Goal: Task Accomplishment & Management: Manage account settings

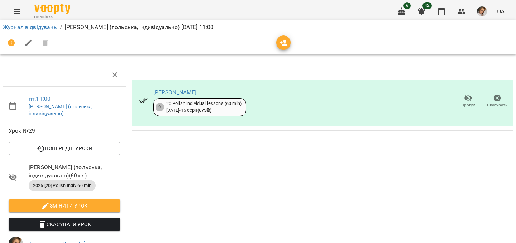
click at [23, 21] on div "Журнал відвідувань / [PERSON_NAME] (польська, індивідуально) [DATE] 11:00" at bounding box center [257, 26] width 513 height 11
click at [23, 25] on link "Журнал відвідувань" at bounding box center [30, 27] width 54 height 7
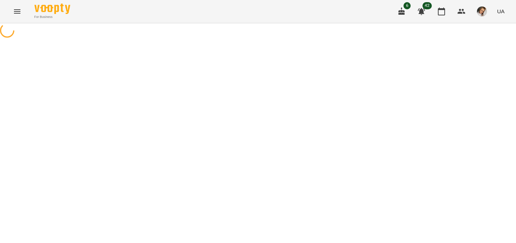
click at [19, 9] on icon "Menu" at bounding box center [17, 11] width 6 height 4
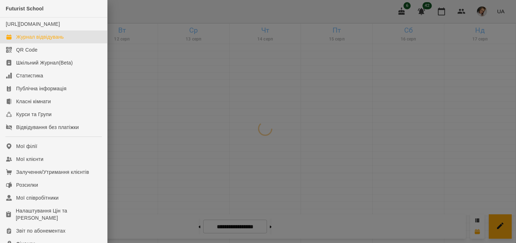
click at [152, 72] on div at bounding box center [258, 121] width 516 height 243
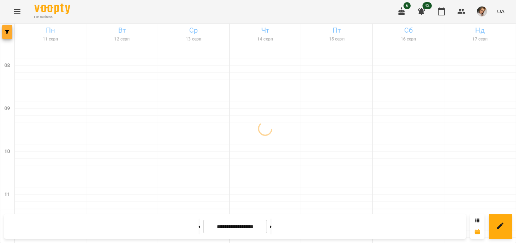
click at [3, 31] on span "button" at bounding box center [7, 32] width 10 height 4
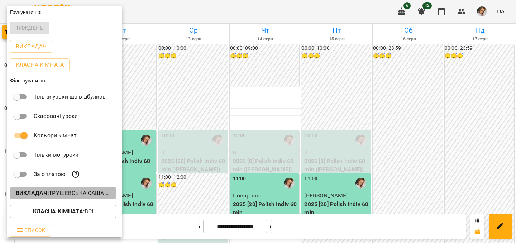
click at [77, 199] on button "Викладач : Трушевська [PERSON_NAME] (п)" at bounding box center [63, 193] width 106 height 13
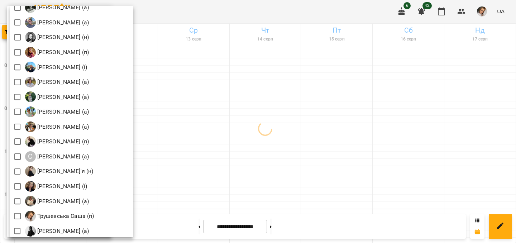
scroll to position [913, 0]
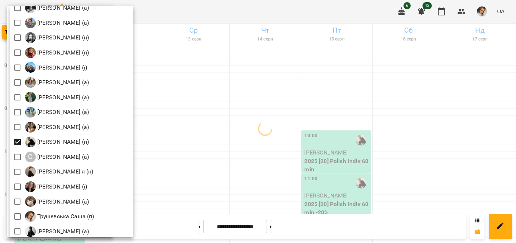
click at [272, 155] on div at bounding box center [258, 121] width 516 height 243
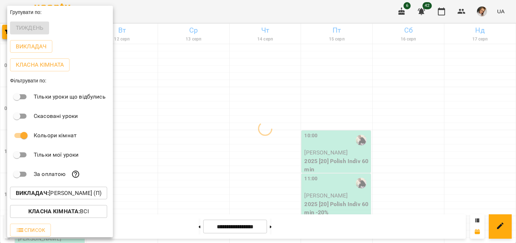
click at [272, 155] on div at bounding box center [258, 121] width 516 height 243
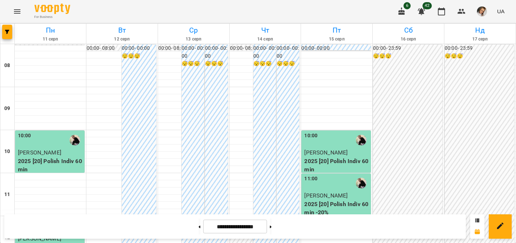
scroll to position [159, 0]
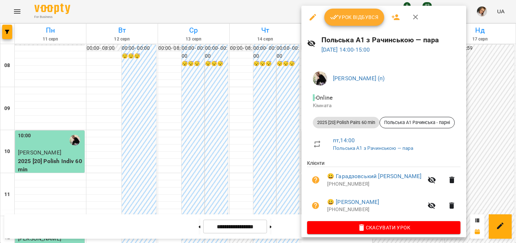
click at [251, 163] on div at bounding box center [258, 121] width 516 height 243
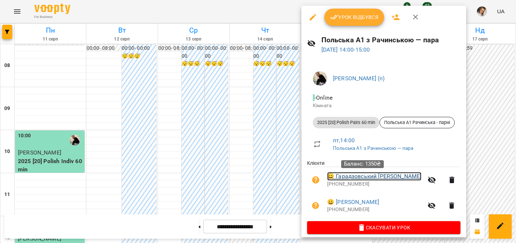
click at [350, 180] on link "😀 [PERSON_NAME] [PERSON_NAME]" at bounding box center [374, 176] width 94 height 9
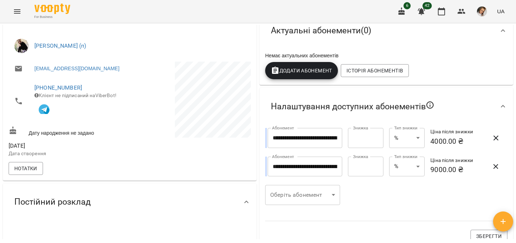
scroll to position [127, 0]
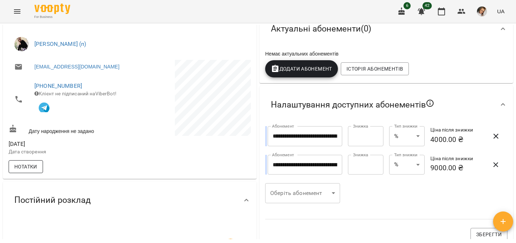
click at [26, 165] on button "Нотатки" at bounding box center [26, 166] width 34 height 13
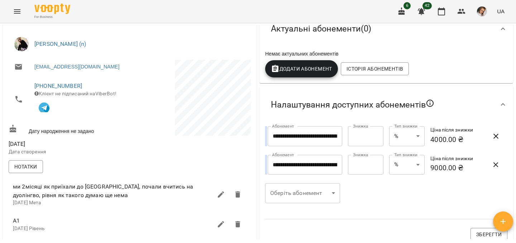
click at [65, 195] on span "ми 2місяці як приїхали до [GEOGRAPHIC_DATA], почали вчитись на дуолінгво, рівня…" at bounding box center [112, 190] width 199 height 17
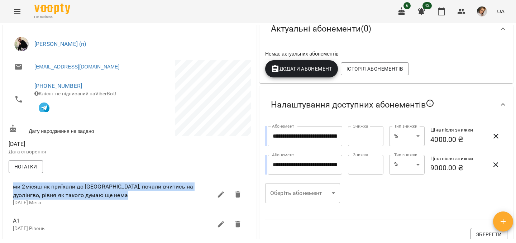
click at [65, 195] on span "ми 2місяці як приїхали до [GEOGRAPHIC_DATA], почали вчитись на дуолінгво, рівня…" at bounding box center [112, 190] width 199 height 17
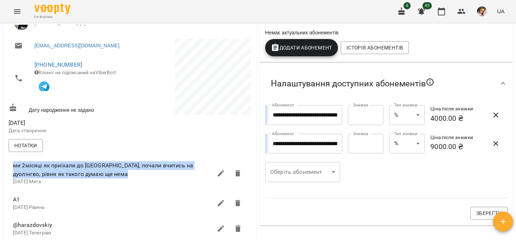
scroll to position [148, 0]
click at [22, 144] on button "Нотатки" at bounding box center [26, 145] width 34 height 13
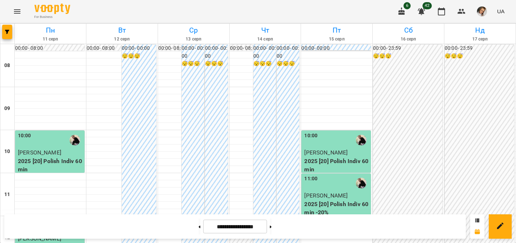
scroll to position [236, 0]
click at [4, 33] on span "button" at bounding box center [7, 32] width 10 height 4
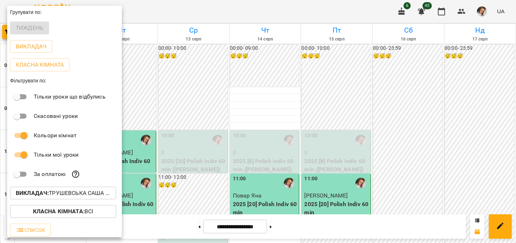
click at [263, 144] on div at bounding box center [258, 121] width 516 height 243
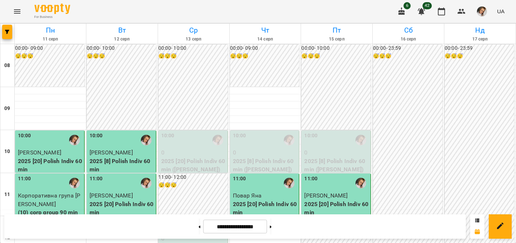
scroll to position [258, 0]
